Goal: Transaction & Acquisition: Book appointment/travel/reservation

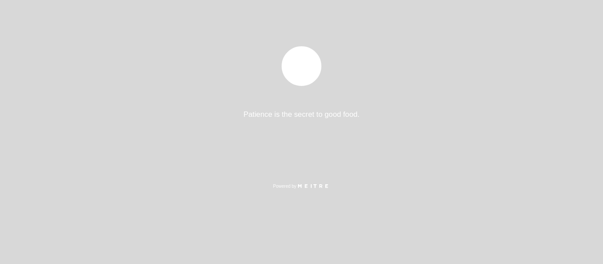
select select "es"
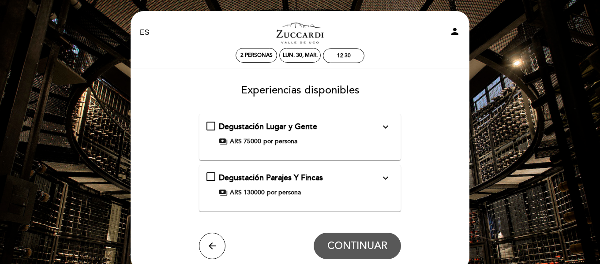
click at [219, 142] on span "payments" at bounding box center [223, 141] width 9 height 9
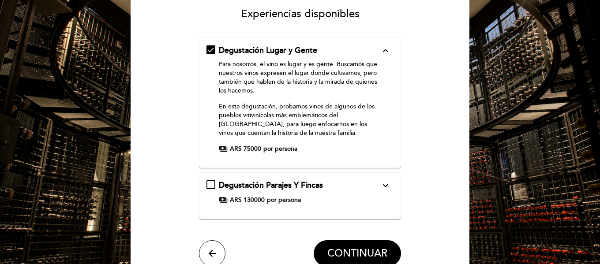
scroll to position [74, 0]
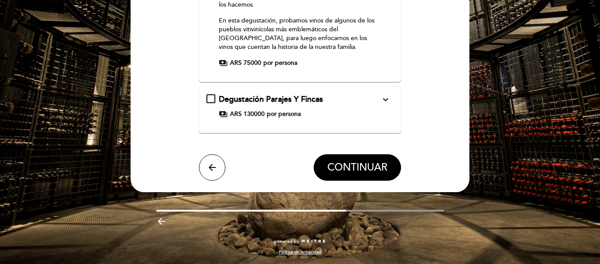
click at [349, 99] on div "Degustación Parajes Y Fincas expand_more" at bounding box center [300, 99] width 162 height 11
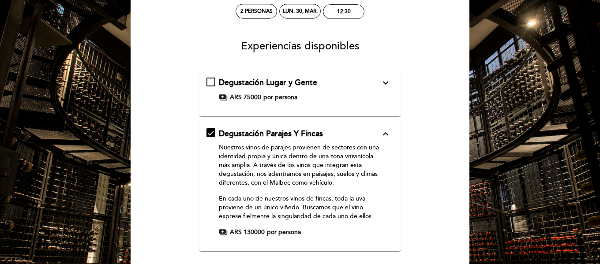
scroll to position [0, 0]
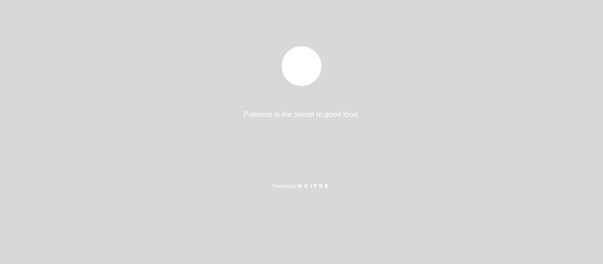
select select "es"
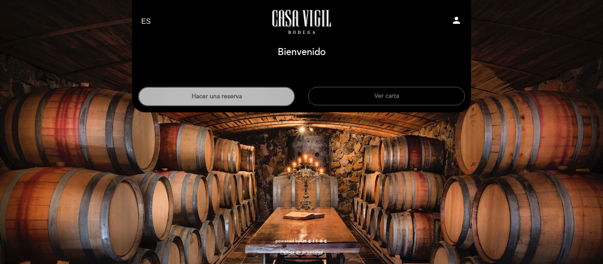
click at [225, 100] on button "Hacer una reserva" at bounding box center [216, 96] width 157 height 19
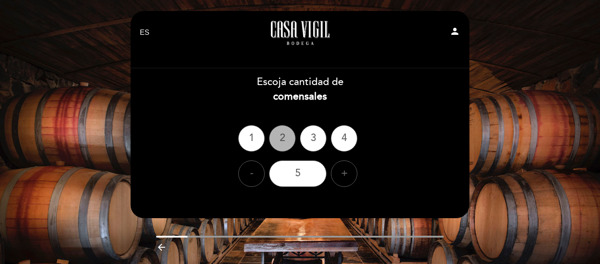
click at [285, 140] on div "2" at bounding box center [282, 138] width 26 height 26
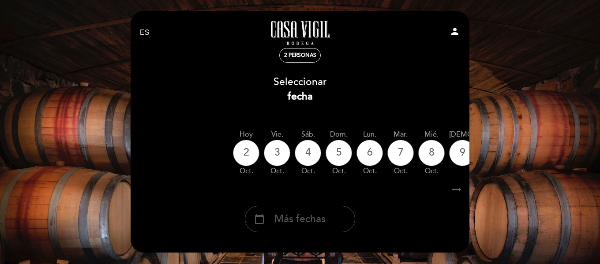
click at [312, 218] on span "Más fechas" at bounding box center [299, 219] width 51 height 15
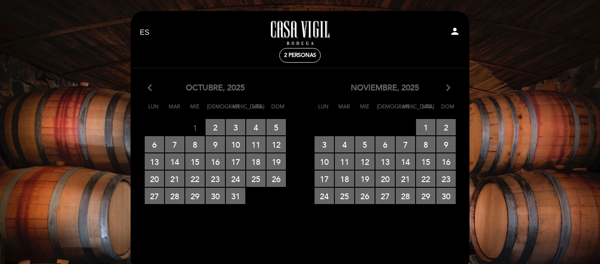
click at [446, 94] on icon "arrow_forward_ios" at bounding box center [448, 88] width 8 height 11
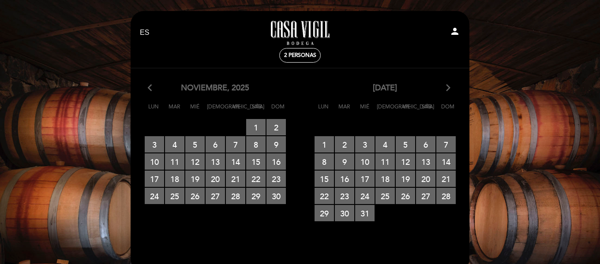
click at [446, 94] on icon "arrow_forward_ios" at bounding box center [448, 88] width 8 height 11
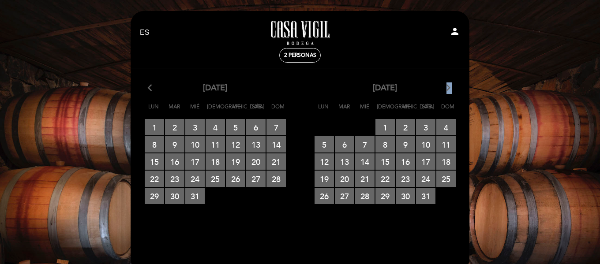
click at [446, 94] on icon "arrow_forward_ios" at bounding box center [448, 88] width 8 height 11
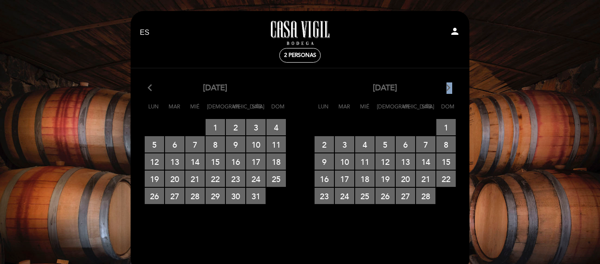
click at [446, 94] on icon "arrow_forward_ios" at bounding box center [448, 88] width 8 height 11
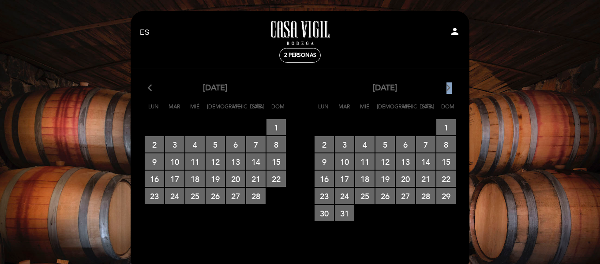
click at [447, 94] on icon "arrow_forward_ios" at bounding box center [448, 88] width 8 height 11
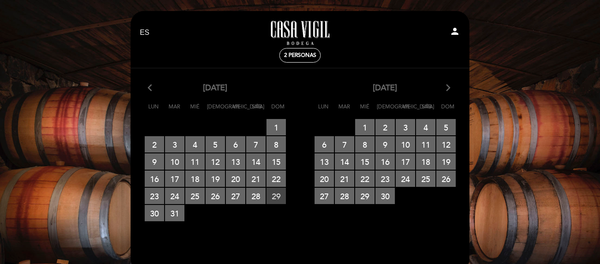
click at [275, 200] on span "29 RESERVAS DISPONIBLES" at bounding box center [275, 196] width 19 height 16
